Goal: Transaction & Acquisition: Subscribe to service/newsletter

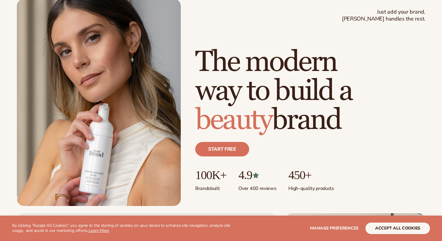
scroll to position [53, 0]
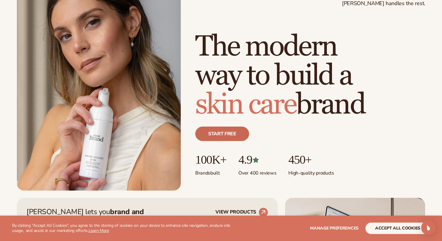
click at [237, 136] on link "Start free" at bounding box center [222, 133] width 54 height 14
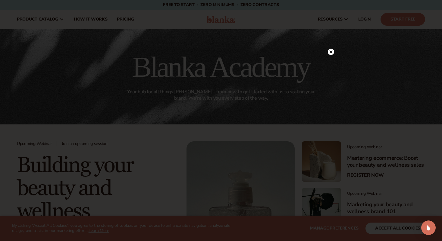
click at [330, 50] on circle at bounding box center [331, 52] width 6 height 6
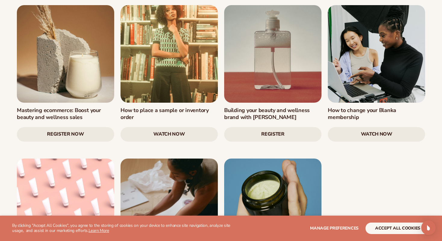
scroll to position [896, 0]
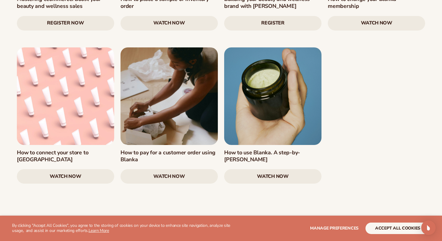
click at [296, 169] on link "watch now" at bounding box center [272, 176] width 97 height 14
